Goal: Task Accomplishment & Management: Use online tool/utility

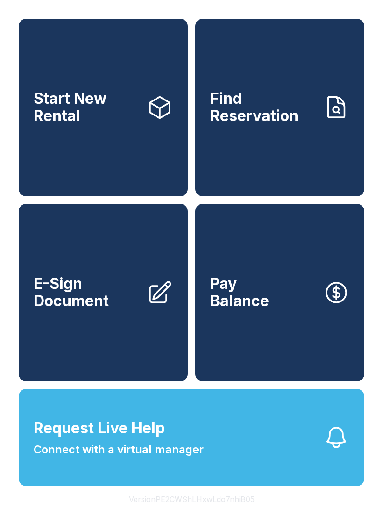
click at [282, 136] on link "Find Reservation" at bounding box center [279, 108] width 169 height 178
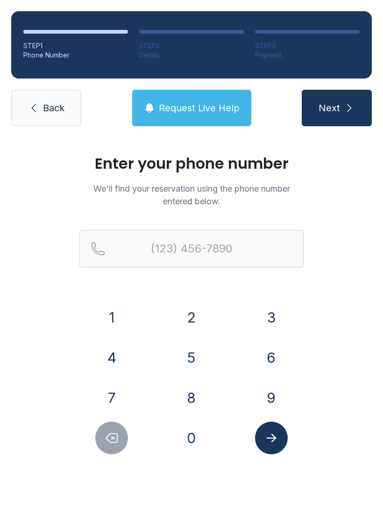
click at [109, 392] on button "7" at bounding box center [111, 397] width 33 height 33
click at [192, 443] on button "0" at bounding box center [191, 437] width 33 height 33
click at [275, 314] on button "3" at bounding box center [271, 317] width 33 height 33
click at [106, 360] on button "4" at bounding box center [111, 357] width 33 height 33
click at [186, 446] on button "0" at bounding box center [191, 437] width 33 height 33
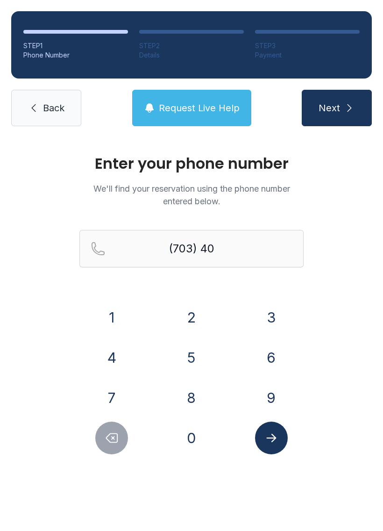
click at [194, 397] on button "8" at bounding box center [191, 397] width 33 height 33
click at [111, 357] on button "4" at bounding box center [111, 357] width 33 height 33
click at [189, 442] on button "0" at bounding box center [191, 437] width 33 height 33
click at [193, 395] on button "8" at bounding box center [191, 397] width 33 height 33
click at [190, 432] on button "0" at bounding box center [191, 437] width 33 height 33
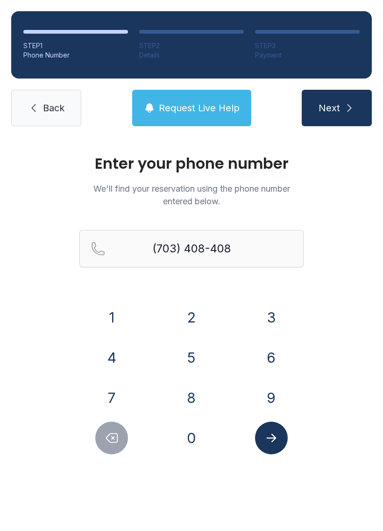
type input "[PHONE_NUMBER]"
click at [276, 439] on icon "Submit lookup form" at bounding box center [271, 438] width 14 height 14
